Goal: Find contact information: Find contact information

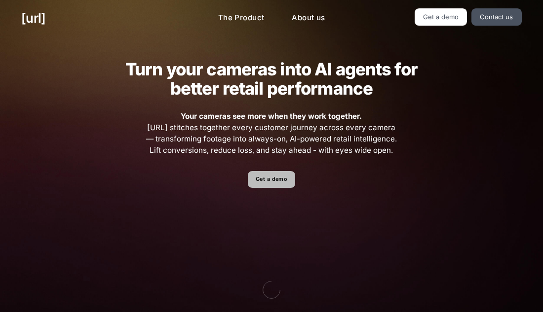
click at [269, 176] on link "Get a demo" at bounding box center [271, 179] width 47 height 17
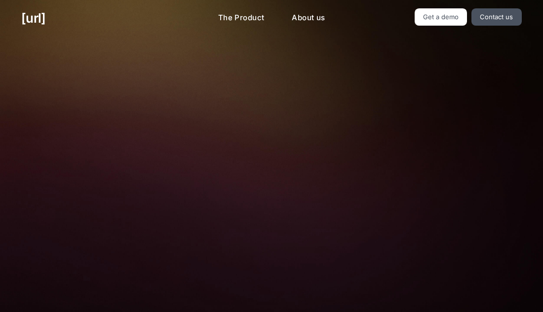
scroll to position [265, 0]
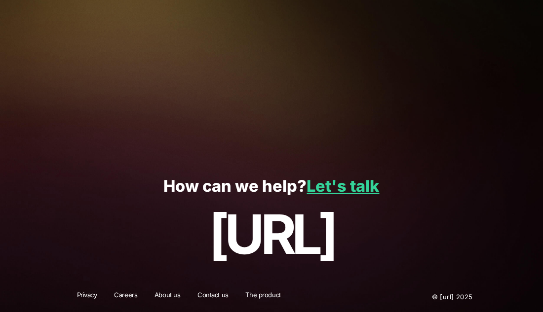
click at [250, 233] on p "[URL]" at bounding box center [271, 234] width 500 height 61
click at [317, 188] on link "Let's talk" at bounding box center [342, 186] width 72 height 19
